Goal: Information Seeking & Learning: Find specific fact

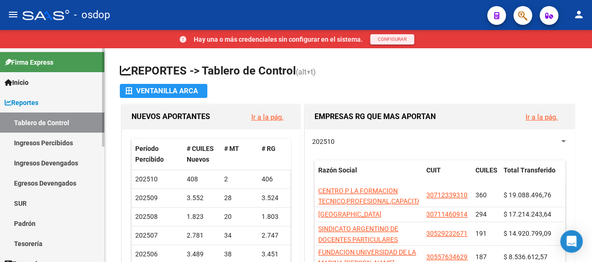
click at [32, 139] on link "Ingresos Percibidos" at bounding box center [52, 142] width 104 height 20
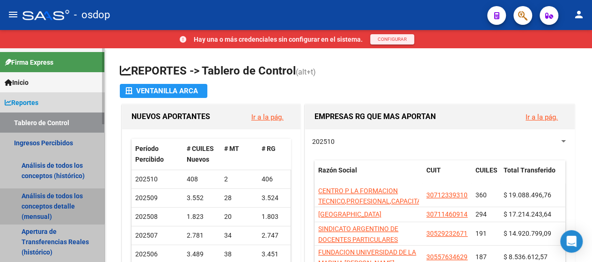
click at [40, 205] on link "Análisis de todos los conceptos detalle (mensual)" at bounding box center [52, 206] width 104 height 36
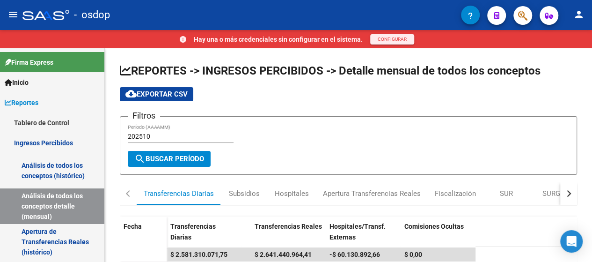
scroll to position [18, 0]
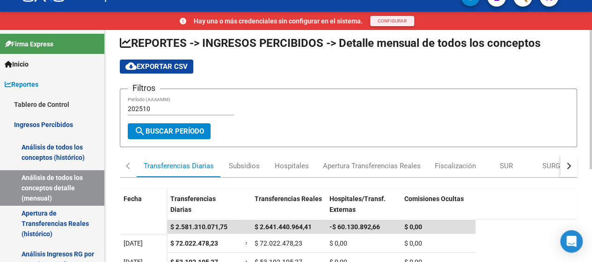
click at [591, 137] on div at bounding box center [591, 105] width 2 height 139
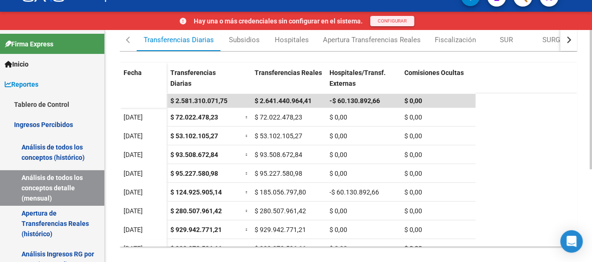
scroll to position [154, 0]
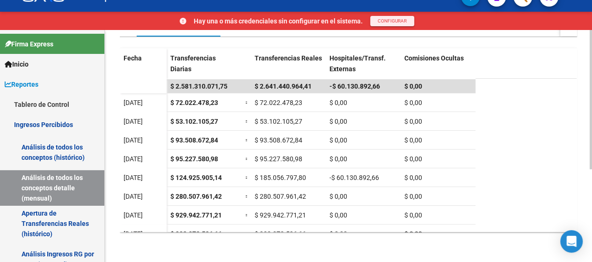
click at [567, 243] on html "menu - osdop person Hay una o más credenciales sin configurar en el sistema. CO…" at bounding box center [296, 113] width 592 height 262
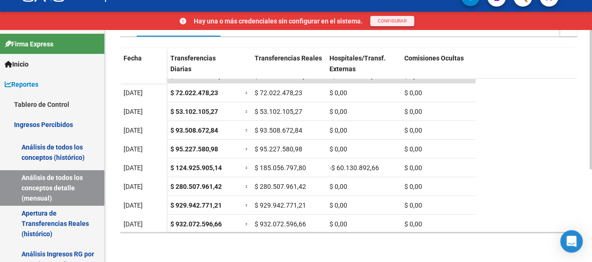
scroll to position [11, 0]
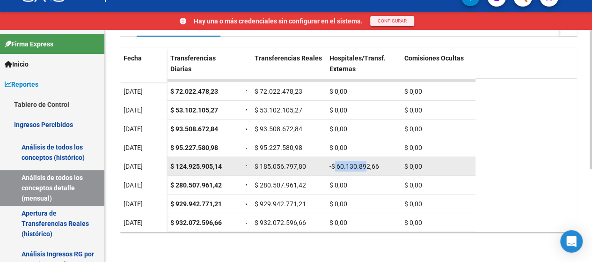
drag, startPoint x: 365, startPoint y: 167, endPoint x: 335, endPoint y: 164, distance: 30.5
click at [335, 164] on span "-$ 60.130.892,66" at bounding box center [354, 165] width 50 height 7
drag, startPoint x: 261, startPoint y: 166, endPoint x: 300, endPoint y: 165, distance: 38.4
click at [300, 165] on span "$ 185.056.797,80" at bounding box center [280, 165] width 51 height 7
click at [280, 164] on span "$ 185.056.797,80" at bounding box center [280, 165] width 51 height 7
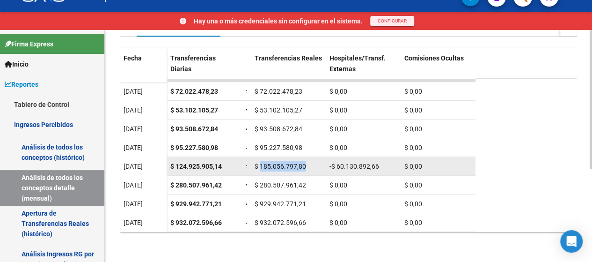
drag, startPoint x: 259, startPoint y: 166, endPoint x: 306, endPoint y: 168, distance: 46.9
click at [306, 168] on div "$ 185.056.797,80" at bounding box center [288, 166] width 67 height 11
copy span "185.056.797,80"
drag, startPoint x: 336, startPoint y: 164, endPoint x: 385, endPoint y: 165, distance: 48.7
click at [385, 165] on div "-$ 60.130.892,66" at bounding box center [362, 166] width 67 height 11
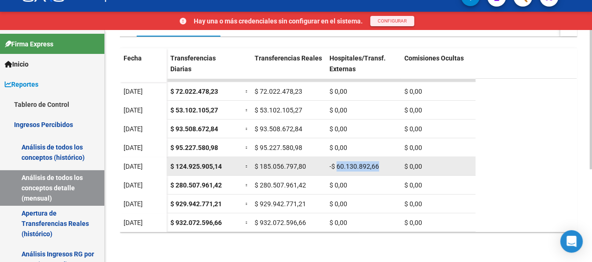
copy span "60.130.892,66"
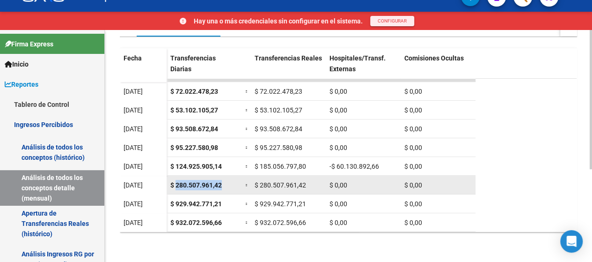
drag, startPoint x: 176, startPoint y: 185, endPoint x: 223, endPoint y: 185, distance: 46.8
click at [223, 185] on div "$ 280.507.961,42" at bounding box center [203, 185] width 67 height 11
copy span "280.507.961,42"
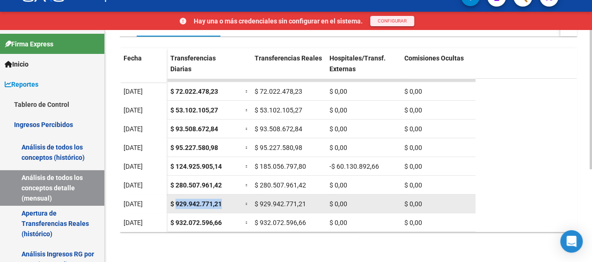
drag, startPoint x: 177, startPoint y: 202, endPoint x: 224, endPoint y: 205, distance: 46.9
click at [224, 205] on div "$ 929.942.771,21" at bounding box center [203, 203] width 67 height 11
copy span "929.942.771,21"
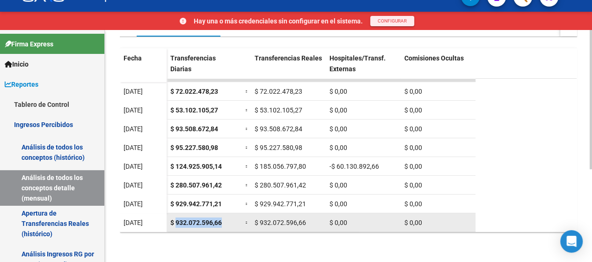
drag, startPoint x: 176, startPoint y: 220, endPoint x: 221, endPoint y: 223, distance: 45.0
click at [221, 223] on span "$ 932.072.596,66" at bounding box center [195, 222] width 51 height 7
copy span "932.072.596,66"
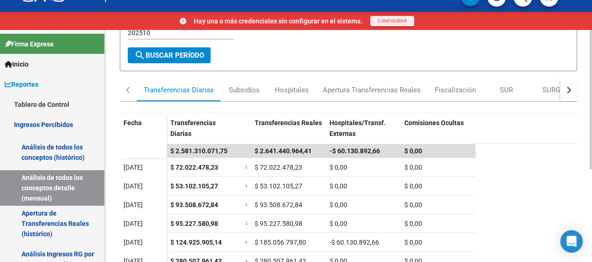
scroll to position [81, 0]
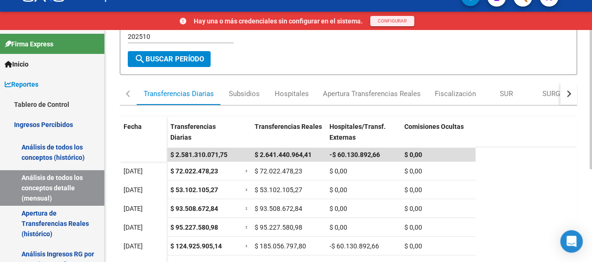
click at [592, 95] on div at bounding box center [591, 149] width 2 height 139
click at [296, 104] on div "Hospitales" at bounding box center [292, 94] width 48 height 22
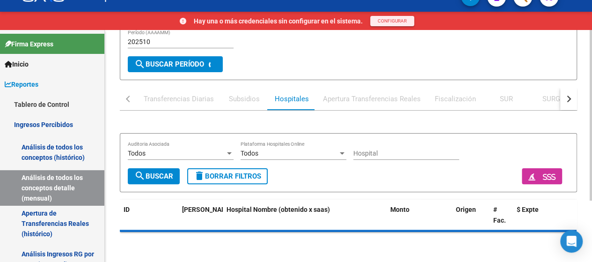
scroll to position [0, 0]
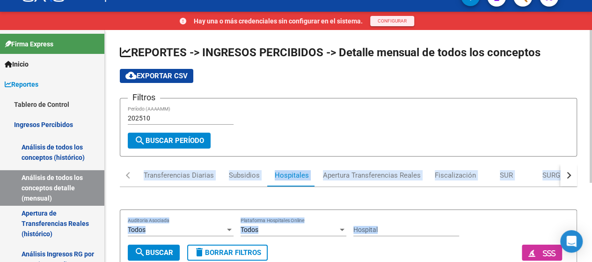
drag, startPoint x: 589, startPoint y: 151, endPoint x: 584, endPoint y: 199, distance: 48.5
click at [584, 199] on div "REPORTES -> INGRESOS PERCIBIDOS -> Detalle mensual de todos los conceptos cloud…" at bounding box center [348, 198] width 487 height 337
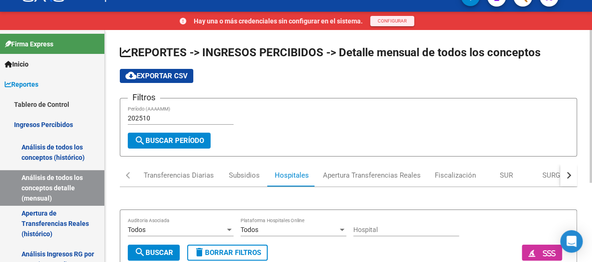
click at [527, 99] on app-list-header "REPORTES -> INGRESOS PERCIBIDOS -> Detalle mensual de todos los conceptos cloud…" at bounding box center [348, 100] width 457 height 111
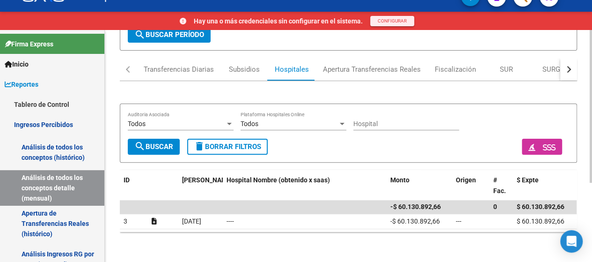
click at [568, 243] on body "menu - osdop person Hay una o más credenciales sin configurar en el sistema. CO…" at bounding box center [296, 113] width 592 height 262
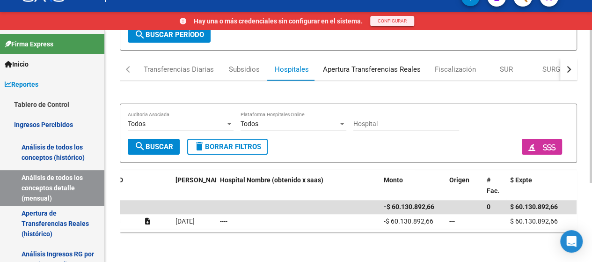
click at [404, 65] on div "Apertura Transferencias Reales" at bounding box center [372, 70] width 98 height 10
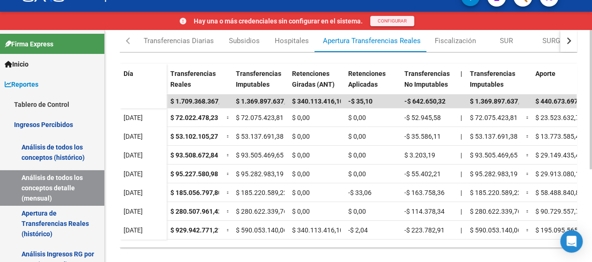
scroll to position [131, 0]
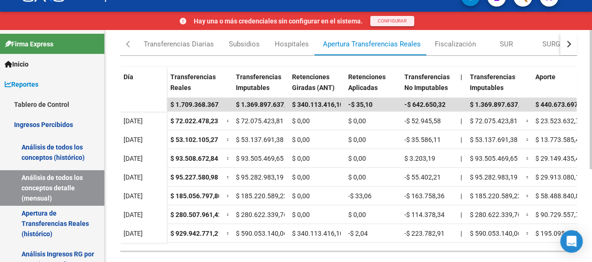
click at [585, 241] on div "REPORTES -> INGRESOS PERCIBIDOS -> Detalle mensual de todos los conceptos cloud…" at bounding box center [350, 89] width 490 height 381
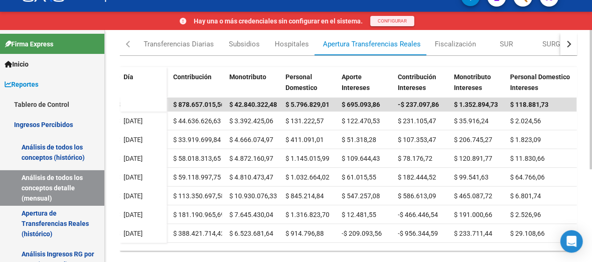
scroll to position [0, 0]
